Goal: Check status: Check status

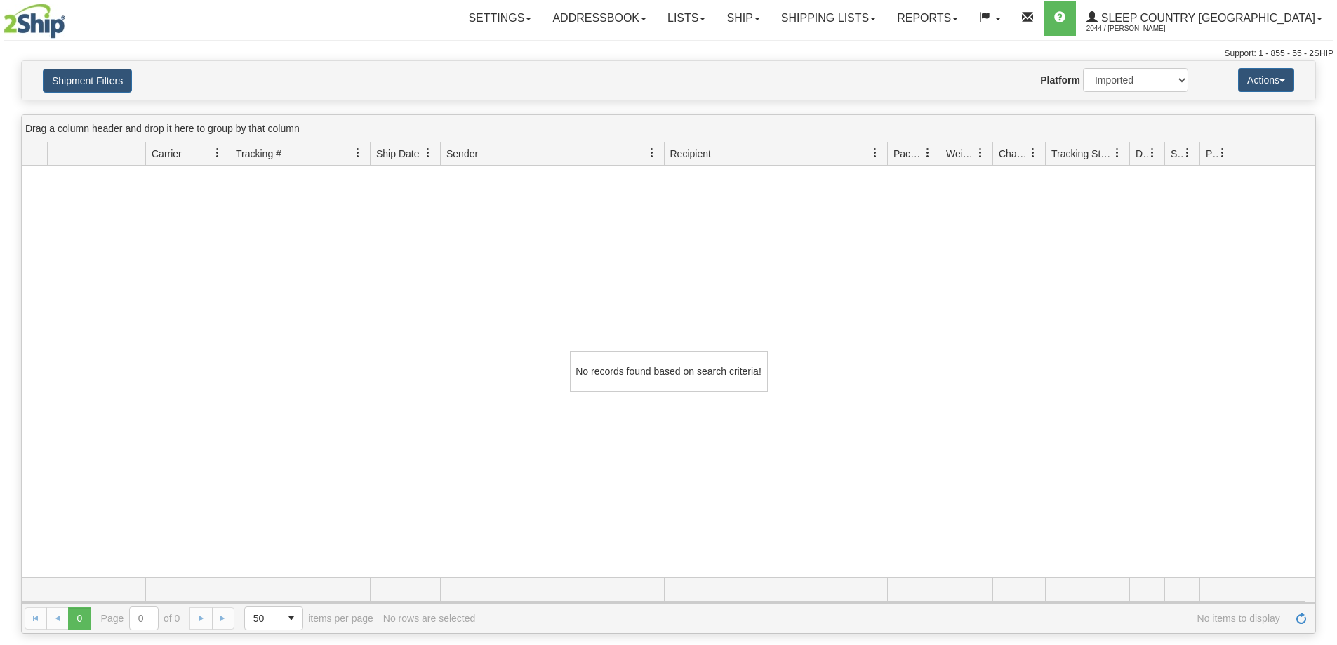
select select "1"
click at [887, 30] on link "Shipping lists" at bounding box center [829, 18] width 116 height 35
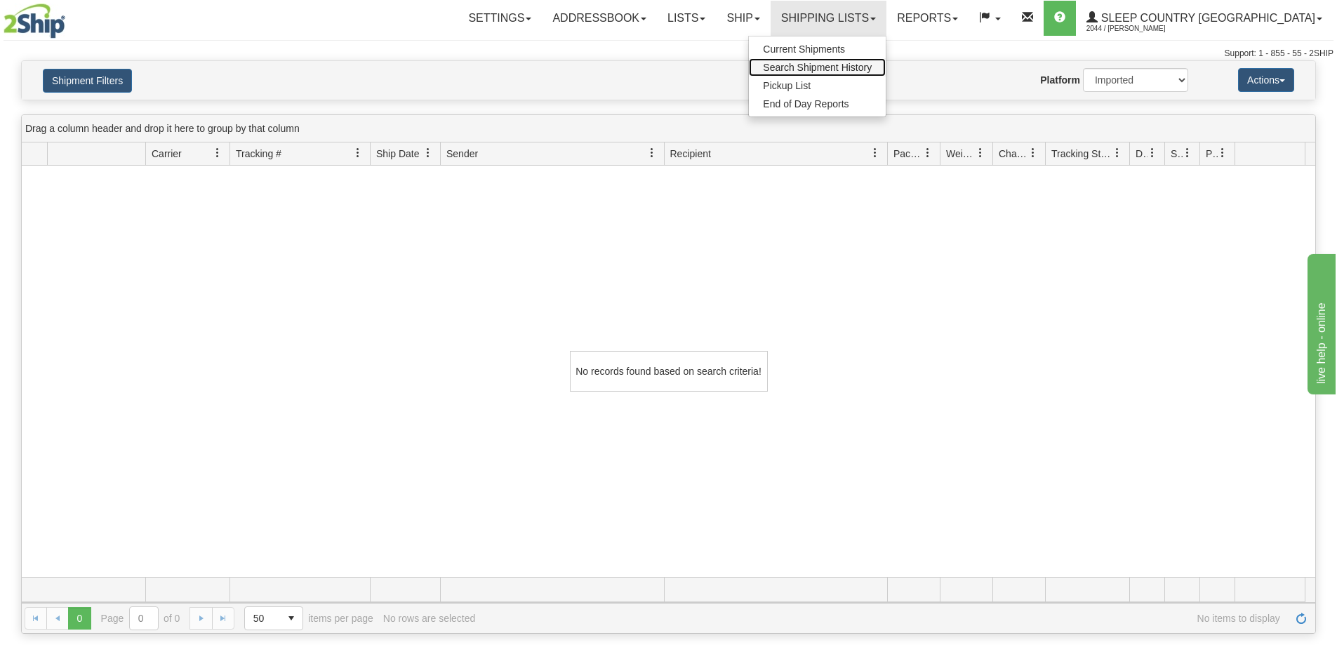
click at [872, 72] on span "Search Shipment History" at bounding box center [817, 67] width 109 height 11
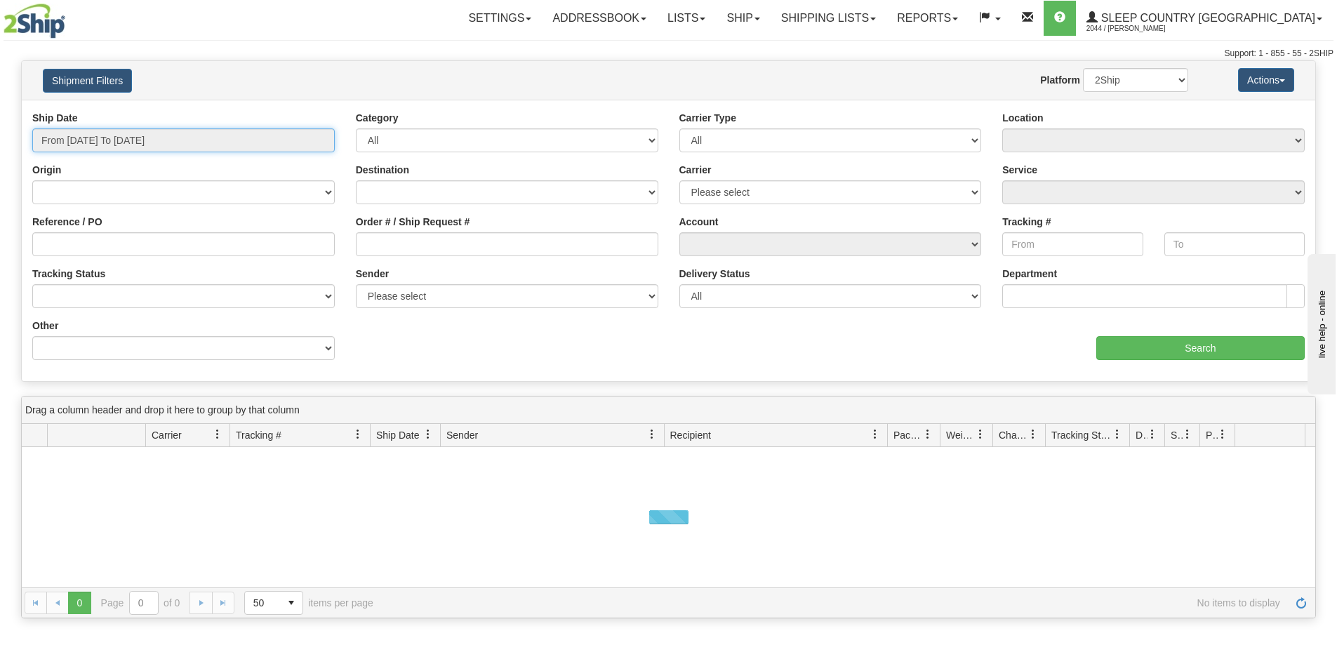
drag, startPoint x: 0, startPoint y: 0, endPoint x: 93, endPoint y: 141, distance: 169.2
click at [95, 138] on input "From [DATE] To [DATE]" at bounding box center [183, 140] width 303 height 24
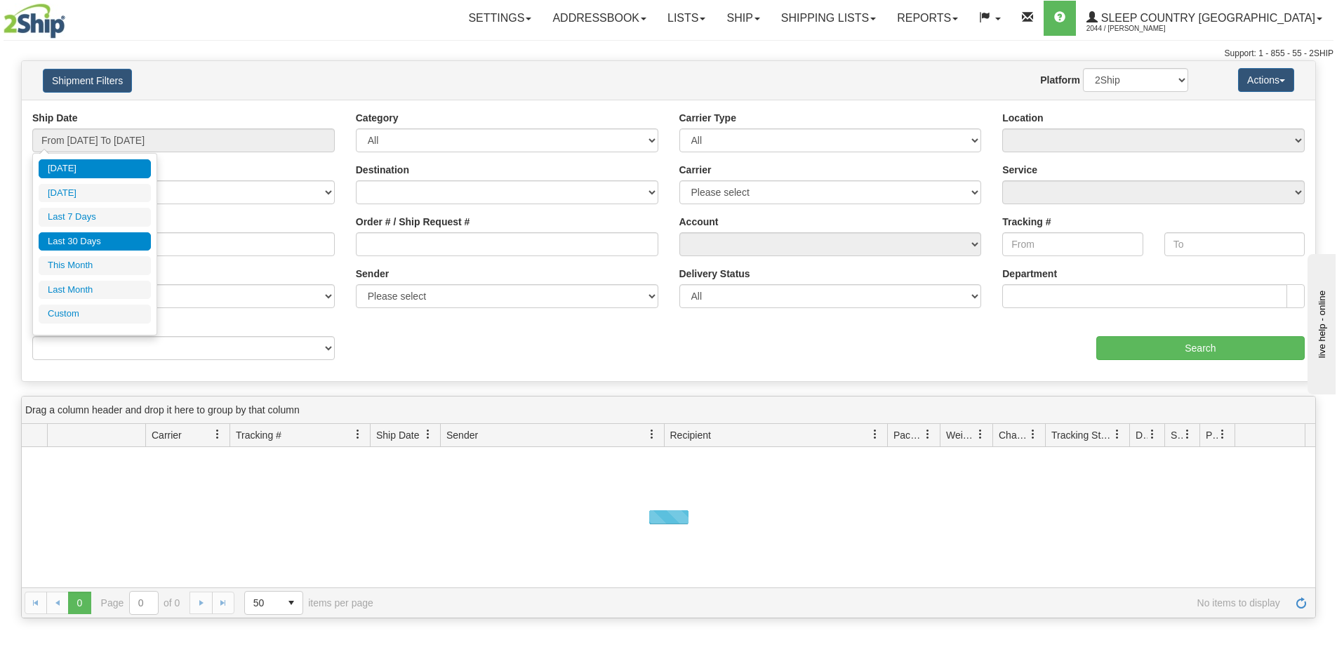
click at [90, 245] on li "Last 30 Days" at bounding box center [95, 241] width 112 height 19
type input "From [DATE] To [DATE]"
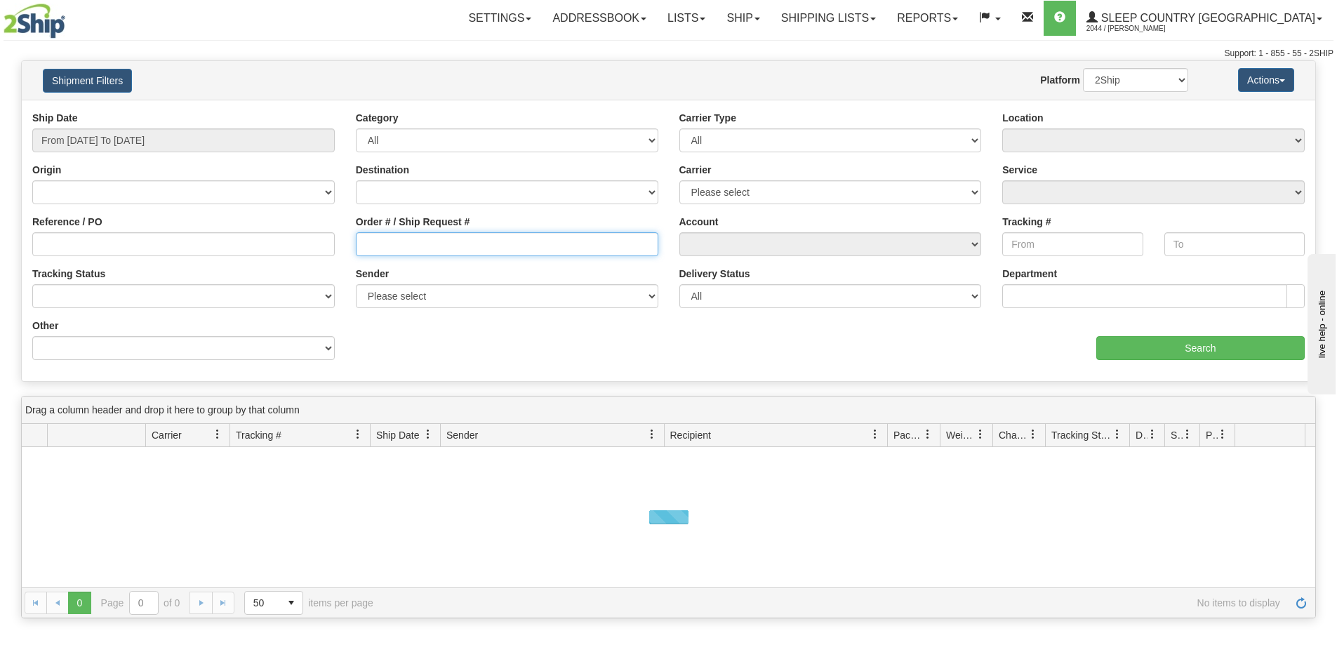
click at [408, 253] on input "Order # / Ship Request #" at bounding box center [507, 244] width 303 height 24
paste input "9002H995771"
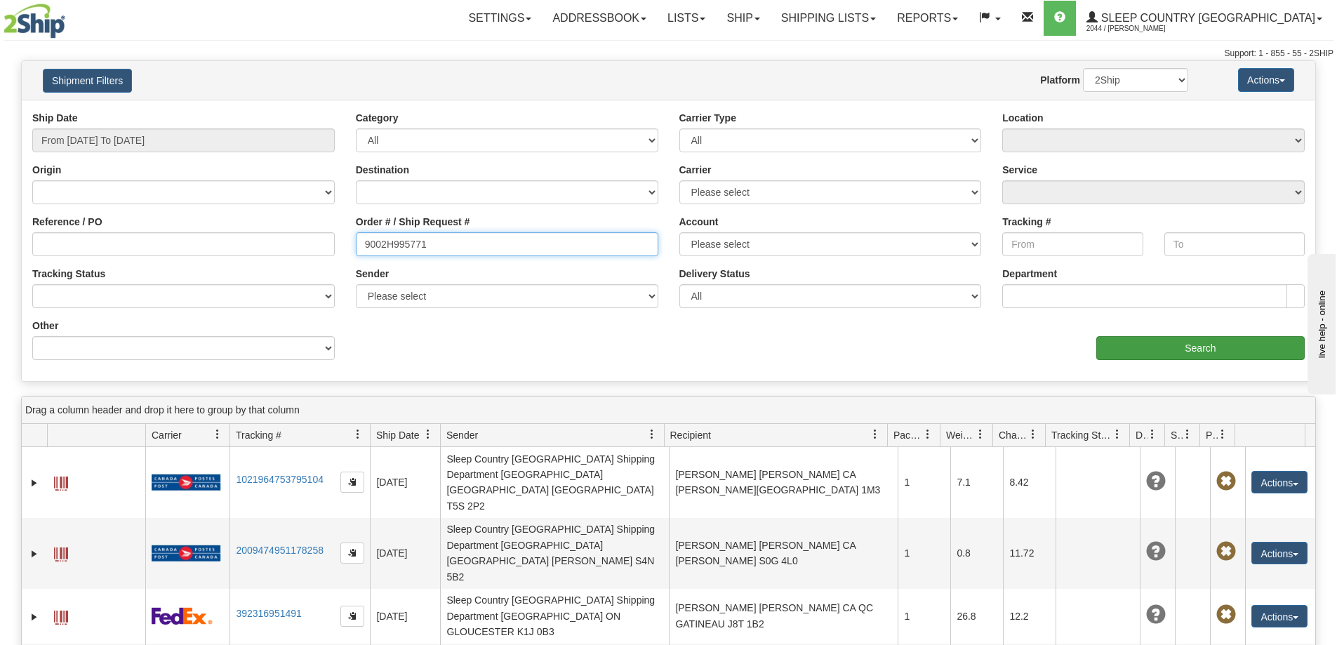
type input "9002H995771"
click at [1153, 349] on input "Search" at bounding box center [1200, 348] width 208 height 24
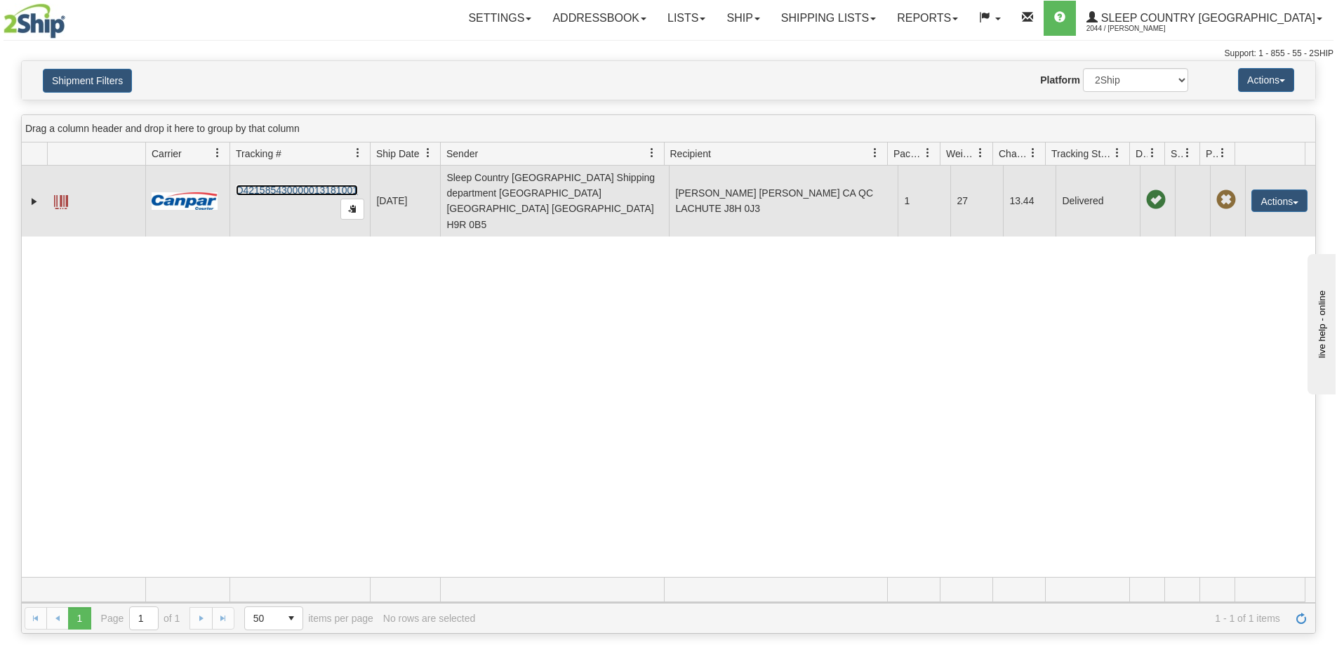
click at [270, 185] on link "D421585430000013181001" at bounding box center [297, 190] width 122 height 11
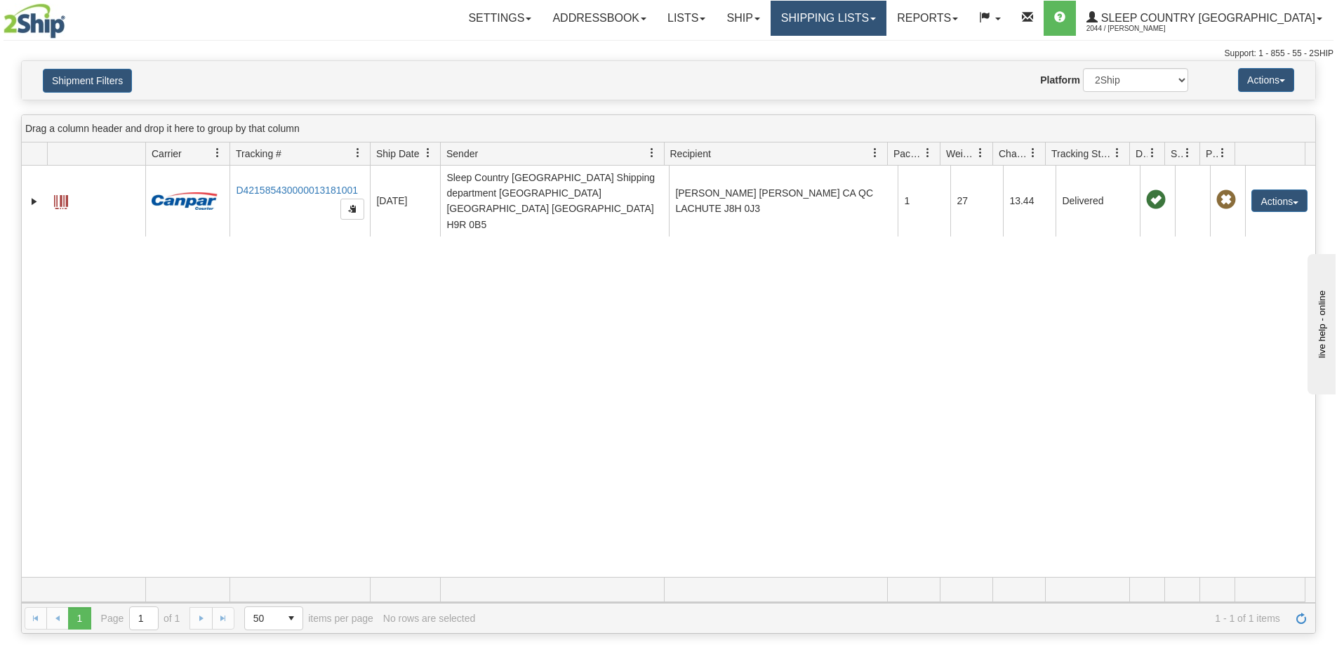
click at [868, 15] on link "Shipping lists" at bounding box center [829, 18] width 116 height 35
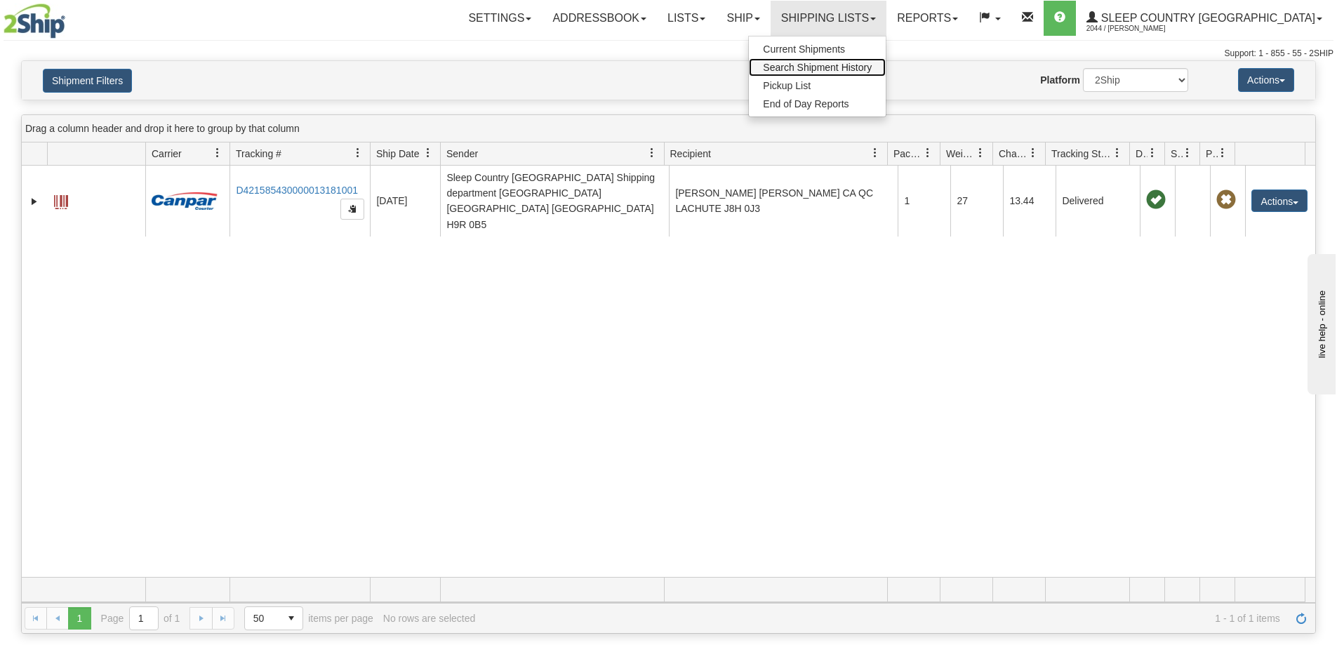
click at [873, 74] on link "Search Shipment History" at bounding box center [817, 67] width 137 height 18
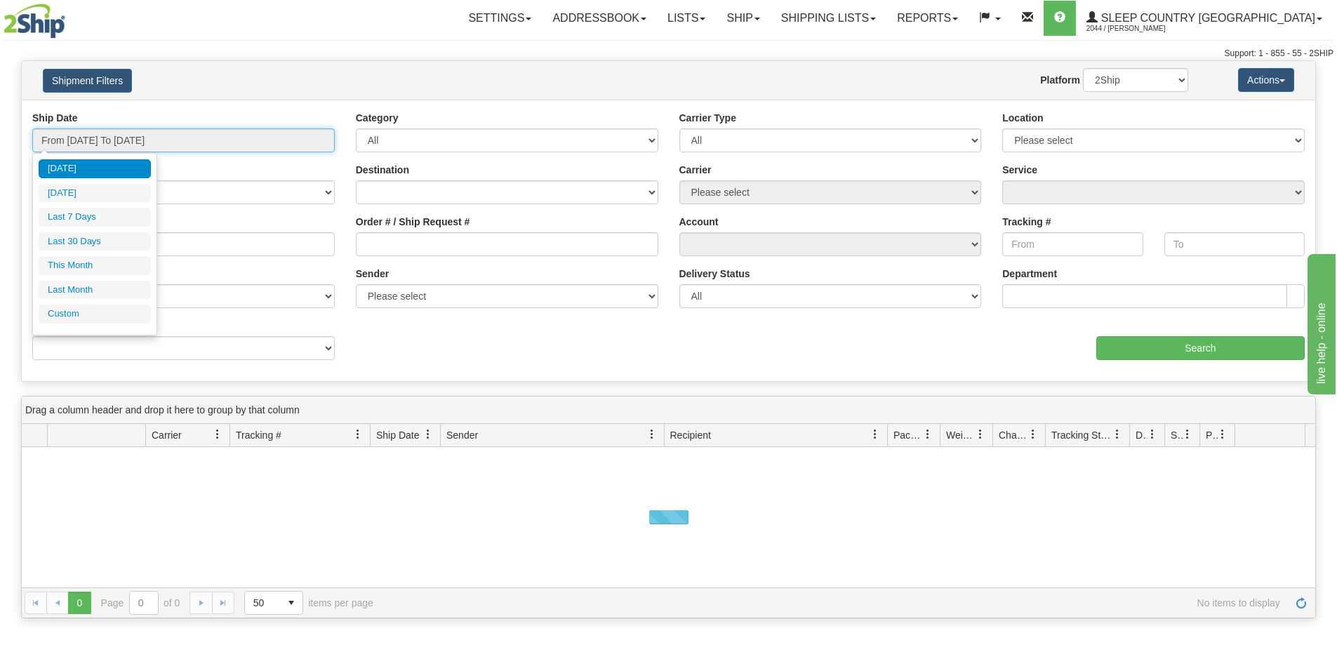
click at [94, 140] on input "From [DATE] To [DATE]" at bounding box center [183, 140] width 303 height 24
click at [78, 237] on li "Last 30 Days" at bounding box center [95, 241] width 112 height 19
type input "From [DATE] To [DATE]"
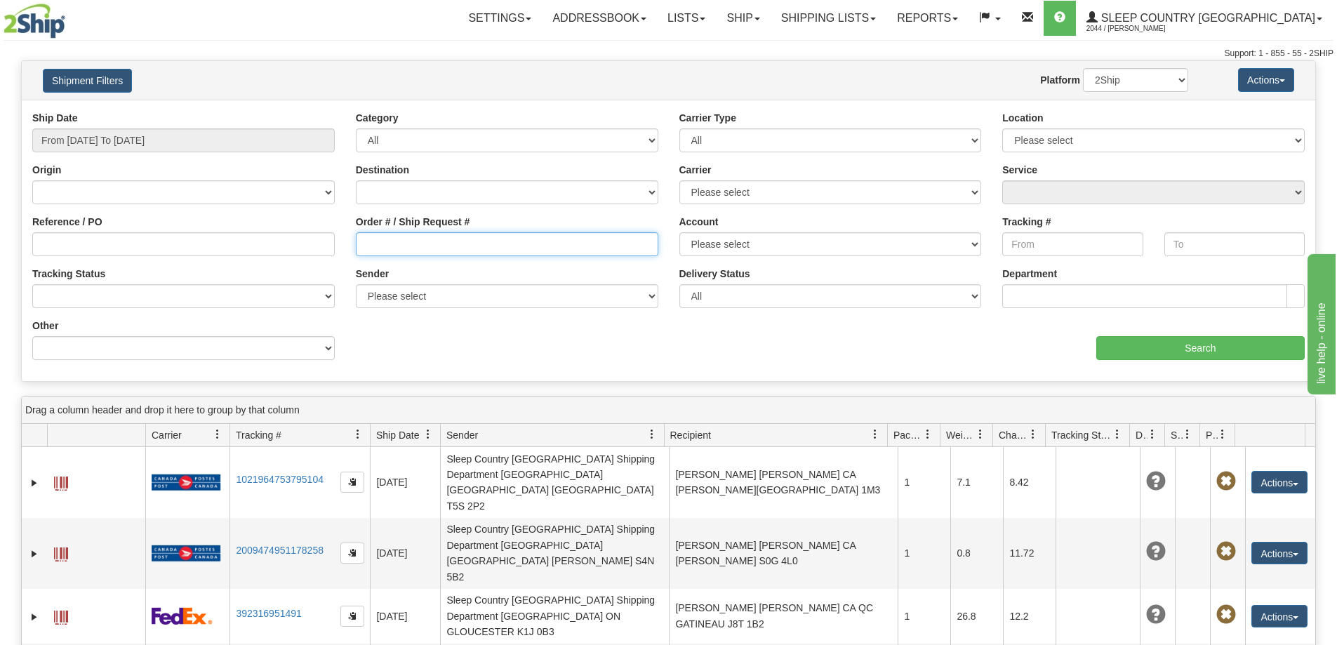
click at [372, 239] on input "Order # / Ship Request #" at bounding box center [507, 244] width 303 height 24
paste input "9000H995030"
type input "9000H995030"
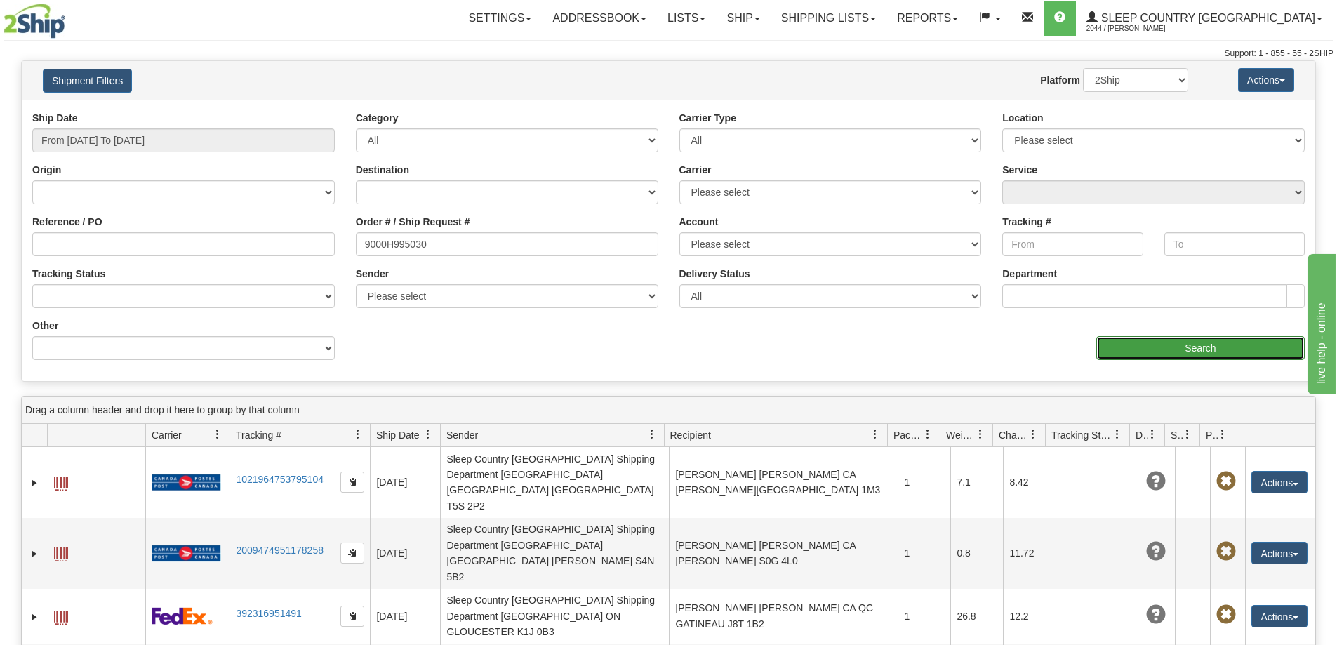
click at [1149, 355] on input "Search" at bounding box center [1200, 348] width 208 height 24
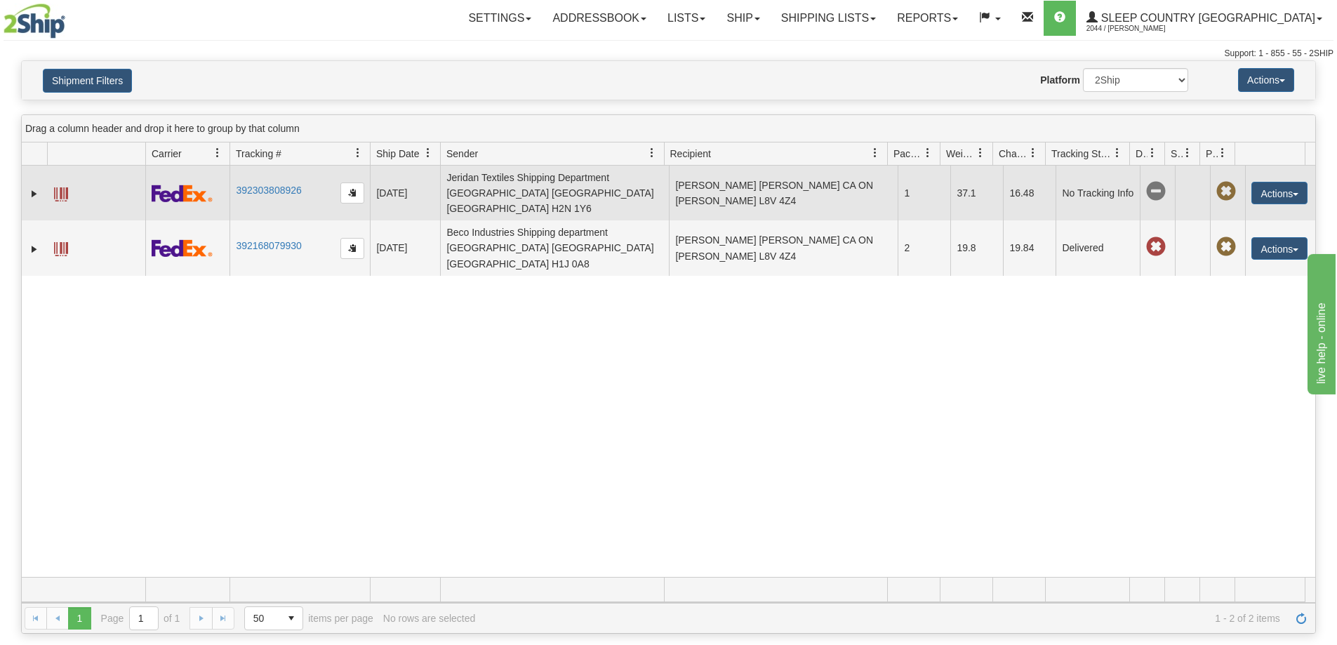
click at [56, 187] on span at bounding box center [61, 194] width 14 height 14
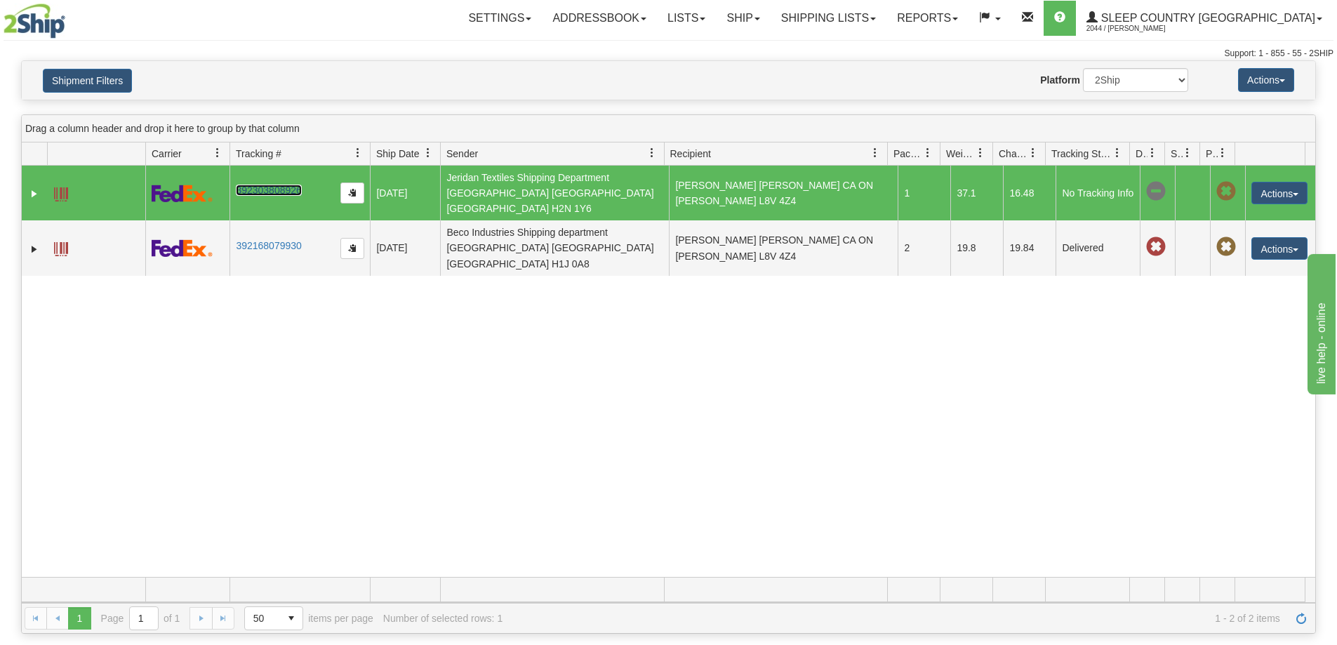
click at [267, 186] on link "392303808926" at bounding box center [268, 190] width 65 height 11
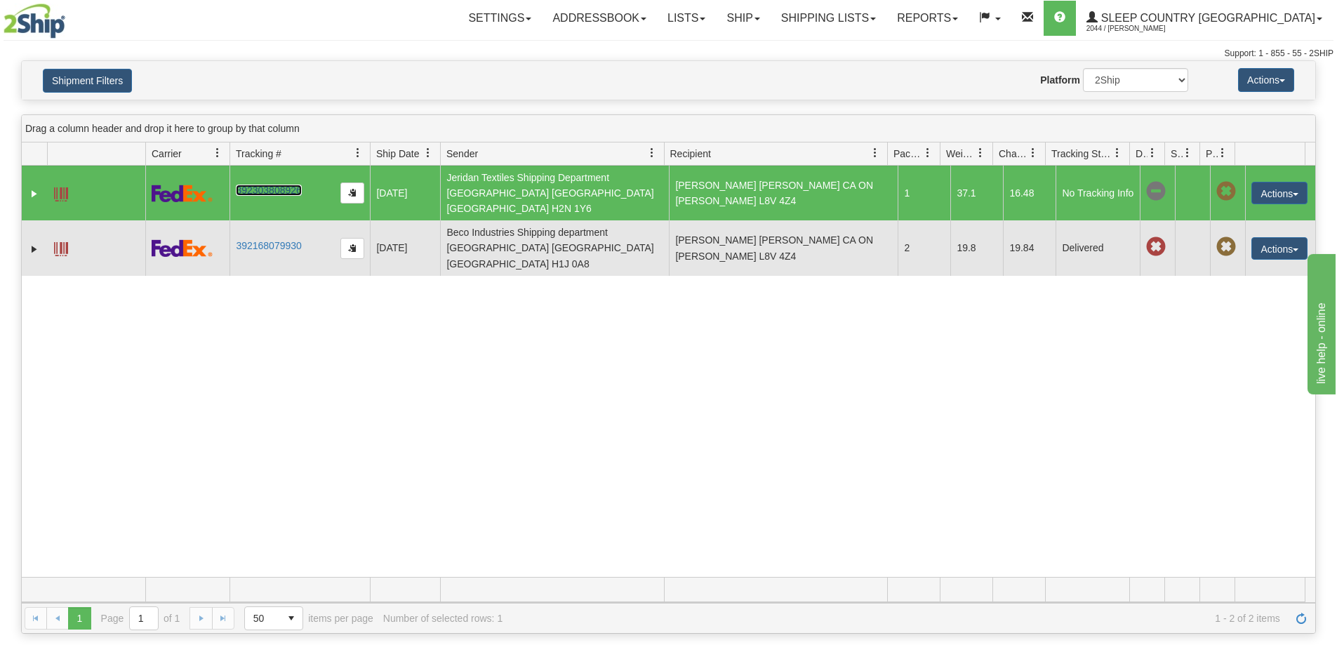
click at [55, 242] on span at bounding box center [61, 249] width 14 height 14
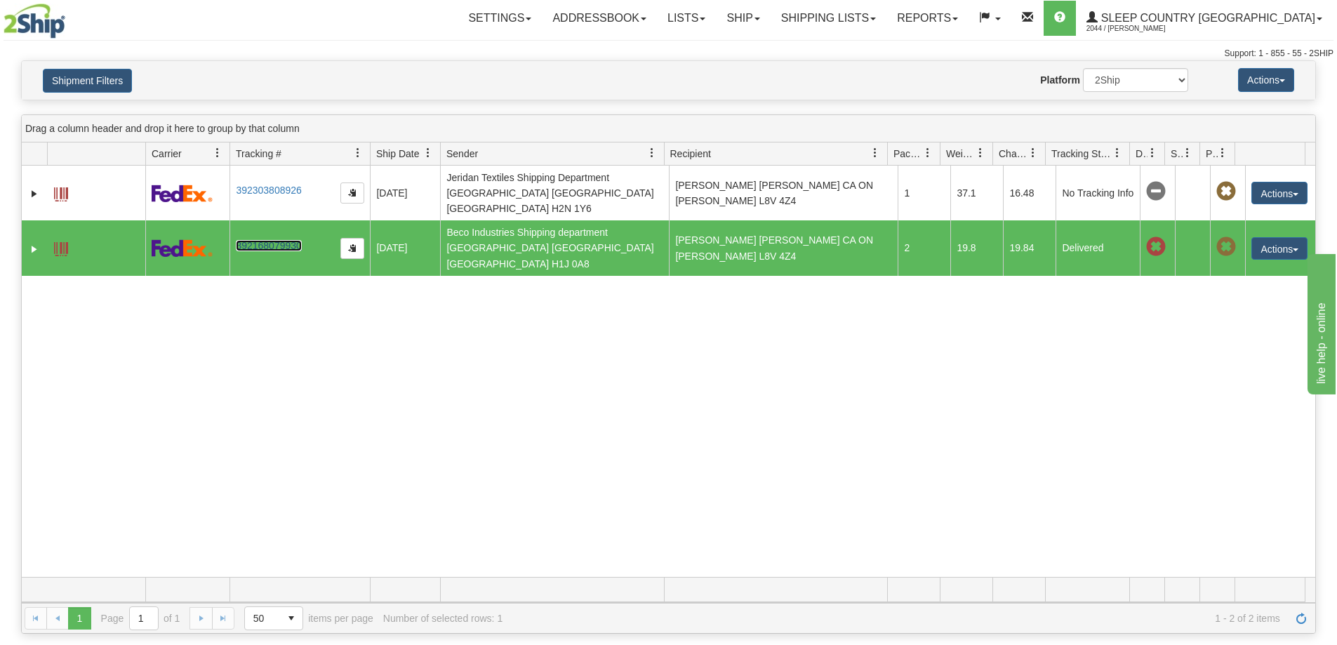
click at [279, 240] on link "392168079930" at bounding box center [268, 245] width 65 height 11
